Goal: Transaction & Acquisition: Download file/media

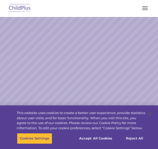
select select "MEDIUM"
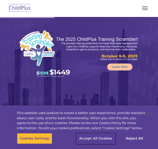
click at [87, 139] on button "Accept All Cookies" at bounding box center [95, 138] width 39 height 11
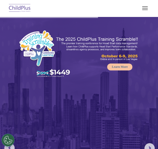
click at [146, 8] on button "button" at bounding box center [144, 8] width 11 height 8
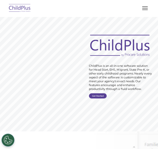
click at [149, 7] on button "button" at bounding box center [144, 8] width 11 height 8
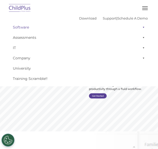
click at [140, 28] on span at bounding box center [142, 27] width 5 height 10
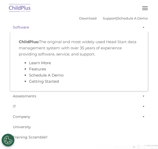
click at [140, 28] on span at bounding box center [142, 27] width 5 height 10
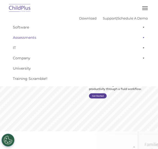
click at [140, 39] on span at bounding box center [142, 37] width 5 height 10
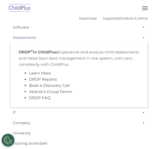
click at [140, 40] on span at bounding box center [142, 37] width 5 height 10
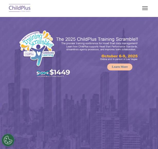
select select "MEDIUM"
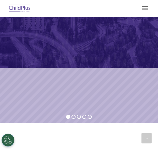
scroll to position [28, 0]
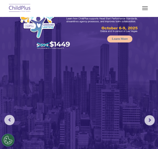
click at [145, 9] on span "button" at bounding box center [145, 9] width 6 height 1
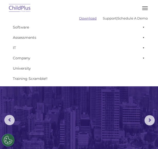
click at [79, 17] on link "Download" at bounding box center [87, 18] width 17 height 4
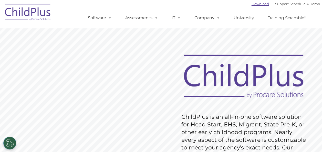
click at [260, 4] on link "Download" at bounding box center [260, 4] width 17 height 4
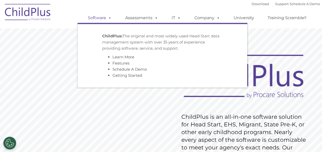
click at [108, 20] on span at bounding box center [109, 17] width 6 height 5
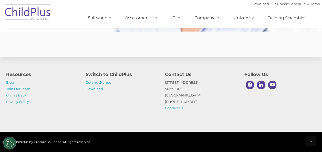
scroll to position [1299, 0]
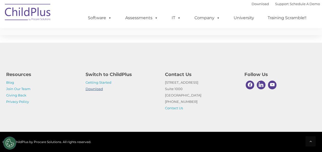
click at [91, 90] on link "Download" at bounding box center [94, 89] width 17 height 4
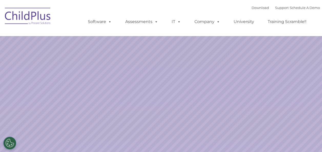
select select "MEDIUM"
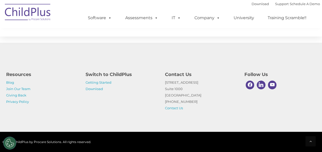
scroll to position [634, 0]
click at [101, 84] on link "Getting Started" at bounding box center [99, 82] width 26 height 4
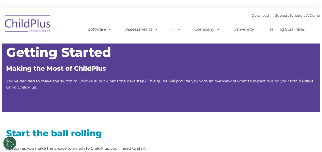
type input ""
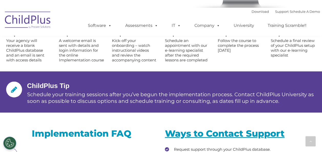
scroll to position [649, 0]
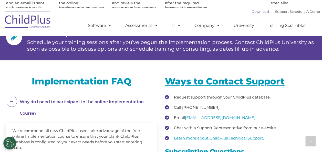
click at [257, 11] on link "Download" at bounding box center [260, 11] width 17 height 4
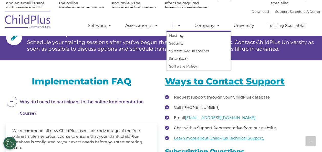
click at [172, 28] on link "IT" at bounding box center [176, 26] width 19 height 10
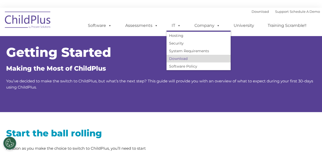
click at [186, 59] on link "Download" at bounding box center [199, 59] width 64 height 8
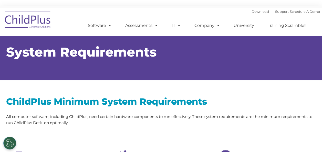
select select "MEDIUM"
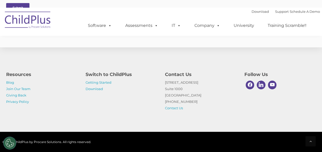
scroll to position [1087, 0]
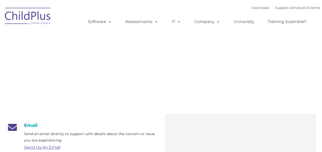
type input ""
